Goal: Task Accomplishment & Management: Manage account settings

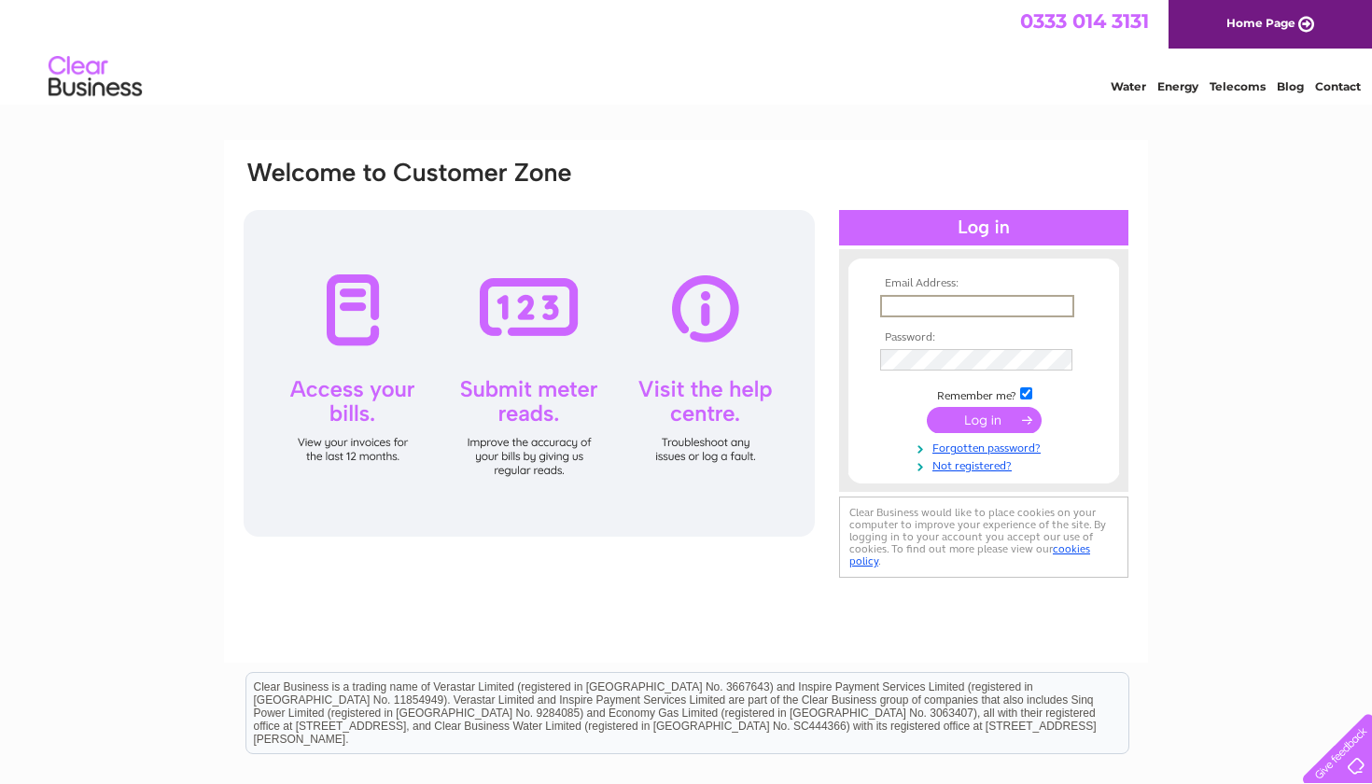
type input "russell@thomsonscoffee.com"
click at [984, 418] on input "submit" at bounding box center [984, 420] width 115 height 26
click at [951, 414] on input "submit" at bounding box center [984, 418] width 115 height 26
click at [977, 415] on input "submit" at bounding box center [984, 418] width 115 height 26
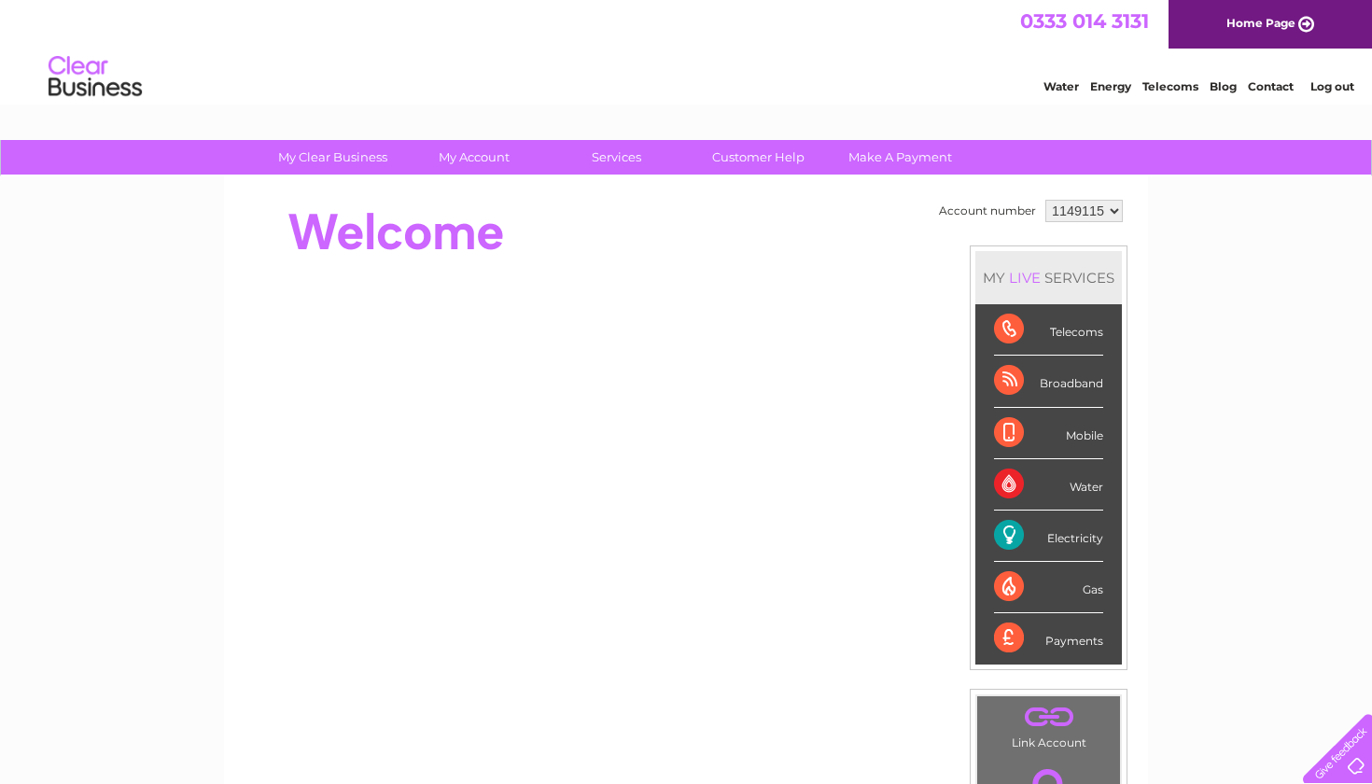
select select "1152072"
select select "1149115"
click at [1016, 536] on div "Electricity" at bounding box center [1048, 535] width 109 height 51
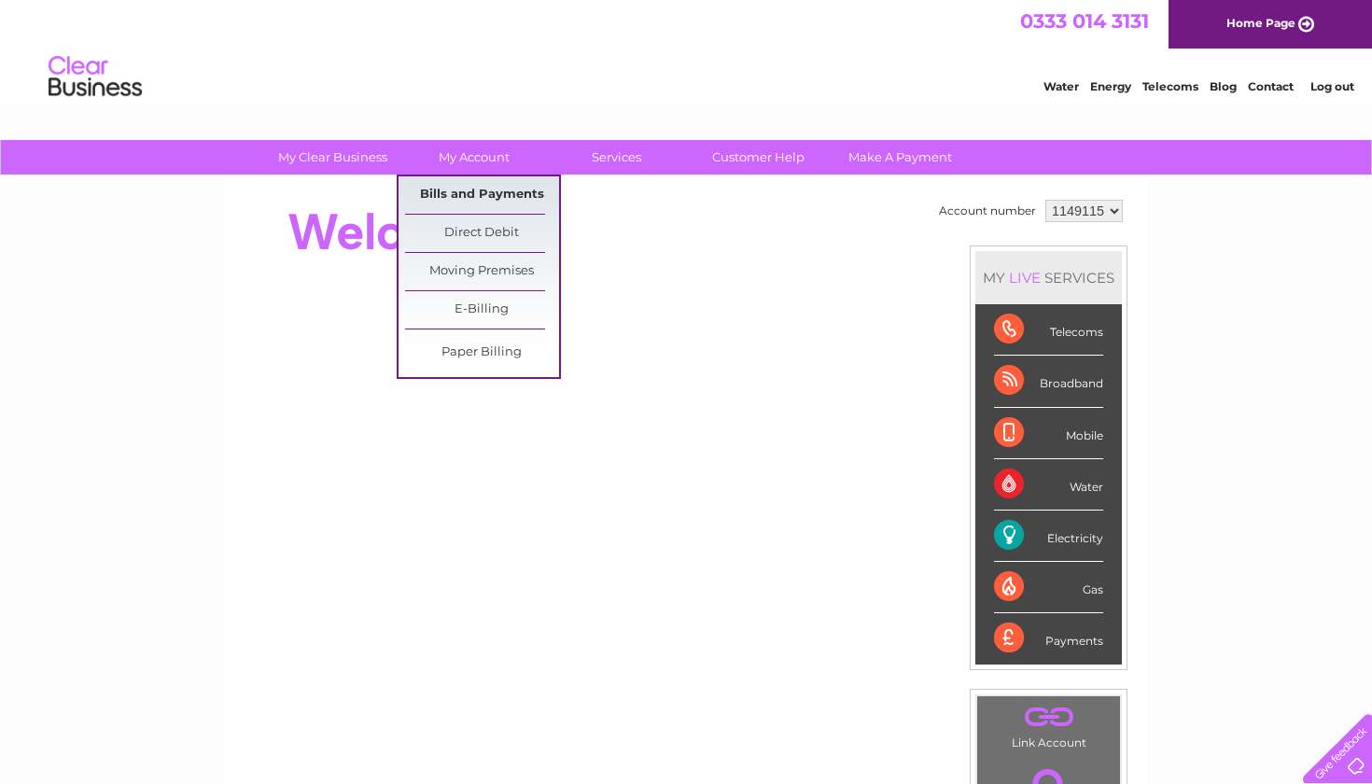
click at [499, 191] on link "Bills and Payments" at bounding box center [482, 194] width 154 height 37
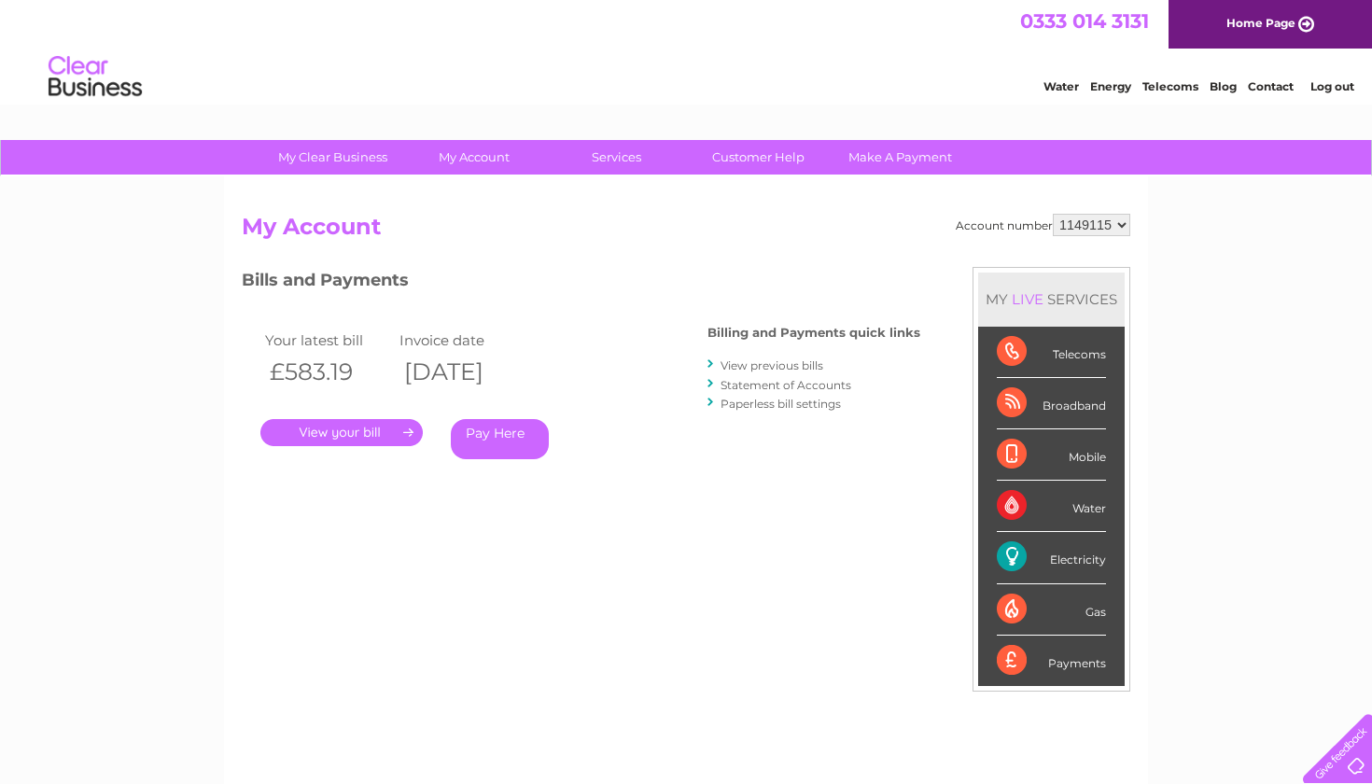
click at [357, 428] on link "." at bounding box center [341, 432] width 162 height 27
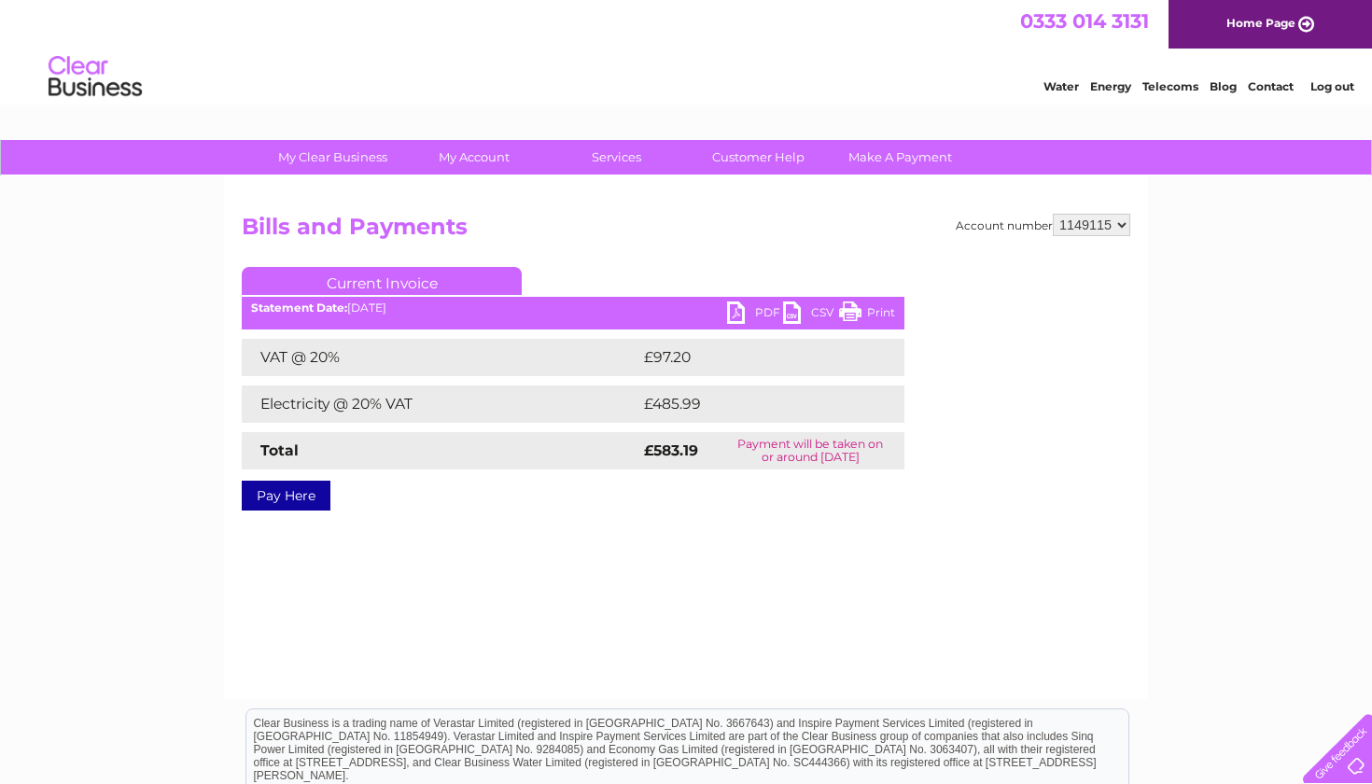
click at [764, 312] on link "PDF" at bounding box center [755, 314] width 56 height 27
